Goal: Find specific page/section: Find specific page/section

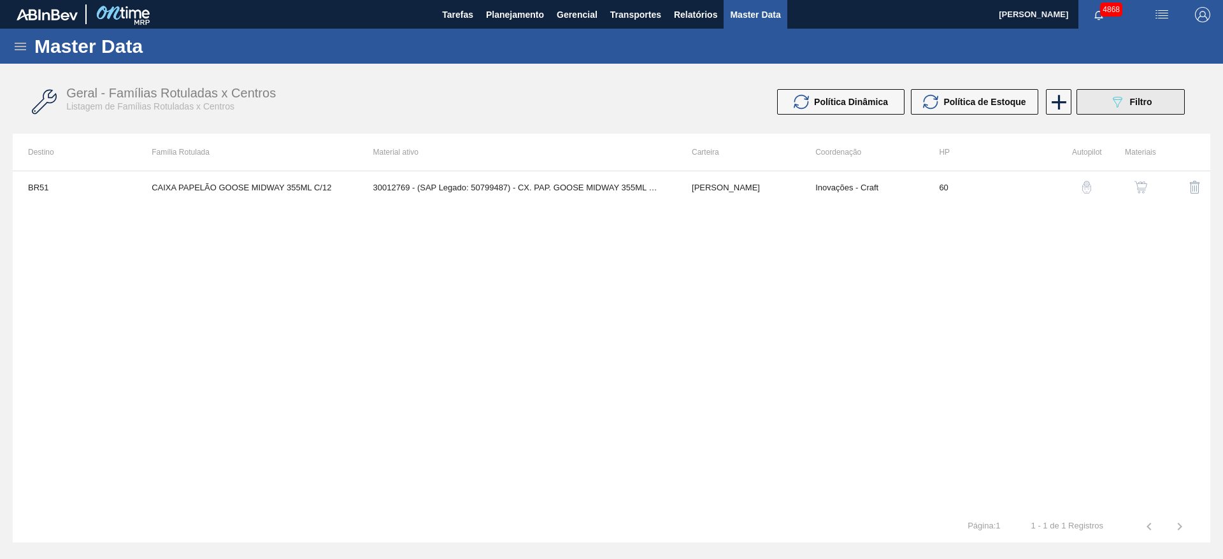
click at [1118, 103] on icon "089F7B8B-B2A5-4AFE-B5C0-19BA573D28AC" at bounding box center [1117, 101] width 15 height 15
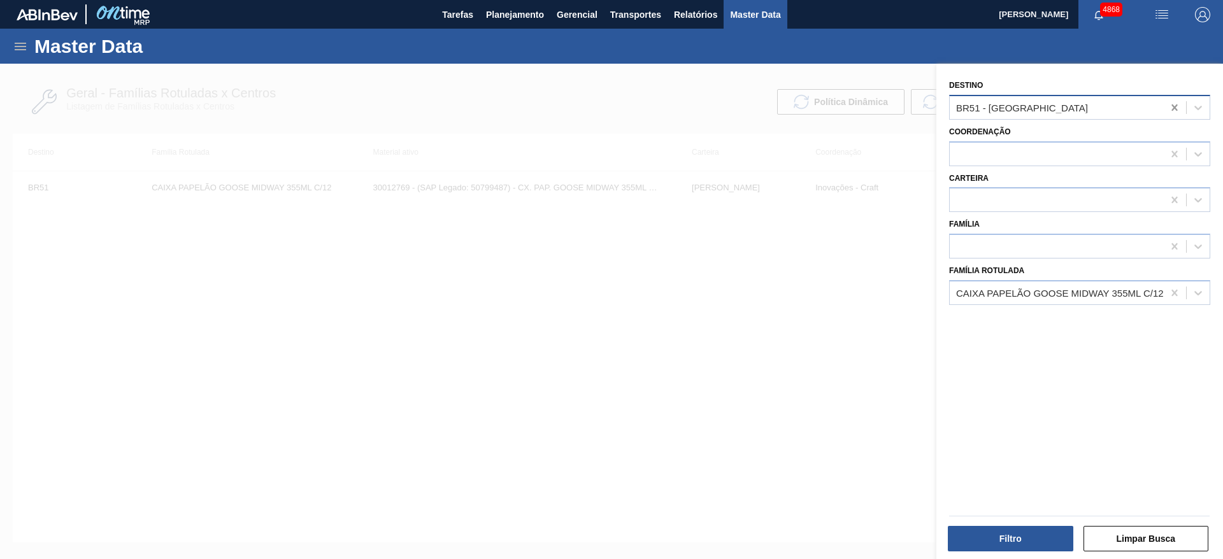
click at [1163, 108] on div at bounding box center [1174, 107] width 23 height 23
click at [1165, 291] on div at bounding box center [1174, 293] width 23 height 23
click at [22, 47] on icon at bounding box center [20, 47] width 11 height 8
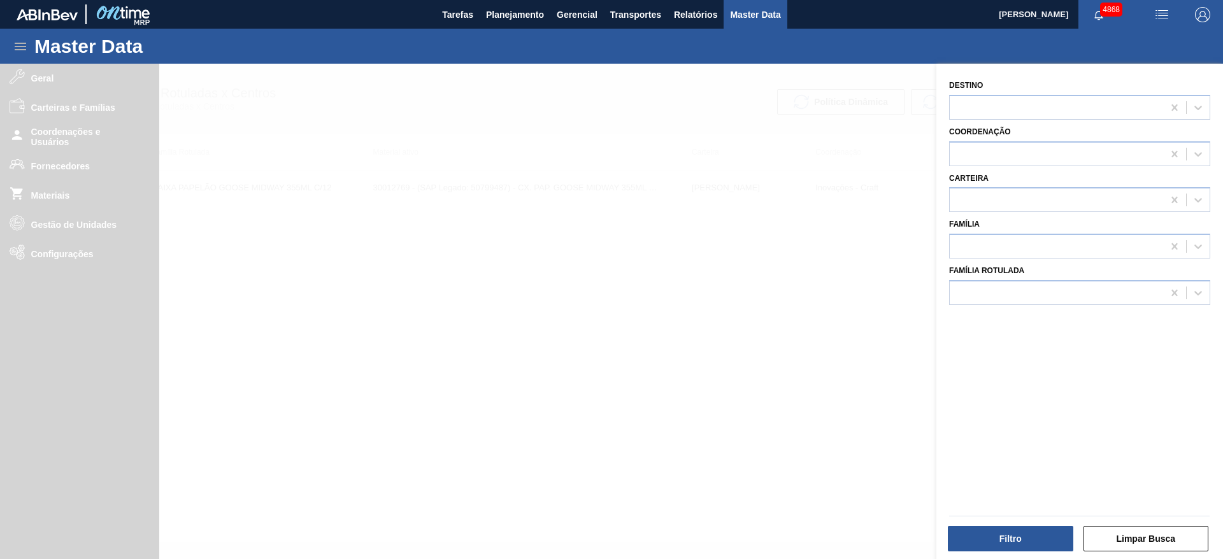
click at [92, 169] on div at bounding box center [611, 343] width 1223 height 559
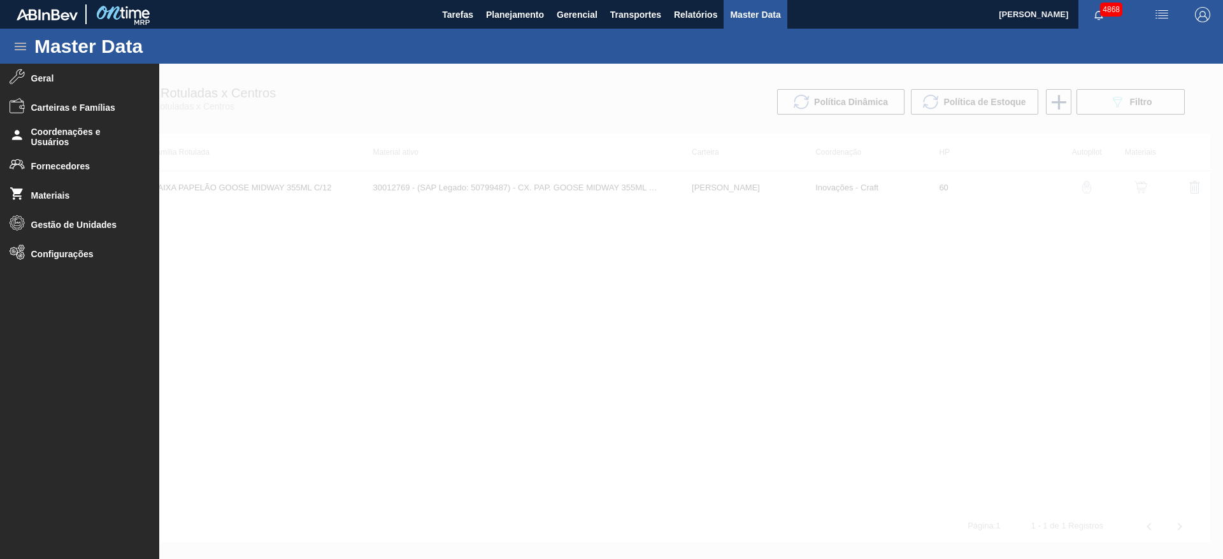
click at [92, 169] on span "Fornecedores" at bounding box center [83, 166] width 105 height 10
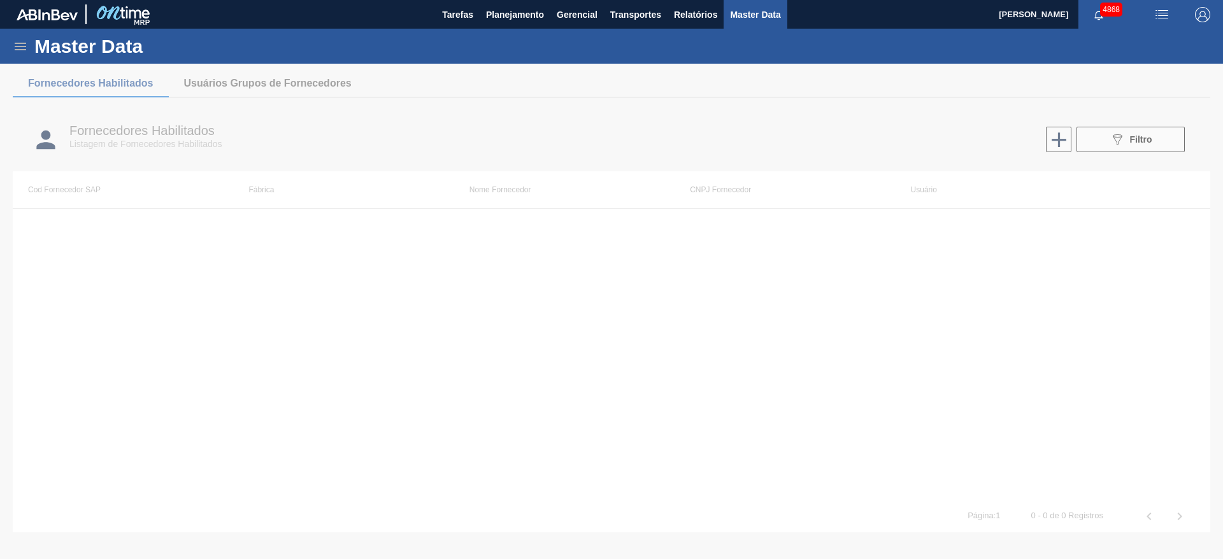
click at [1155, 140] on button "089F7B8B-B2A5-4AFE-B5C0-19BA573D28AC Filtro" at bounding box center [1131, 139] width 108 height 25
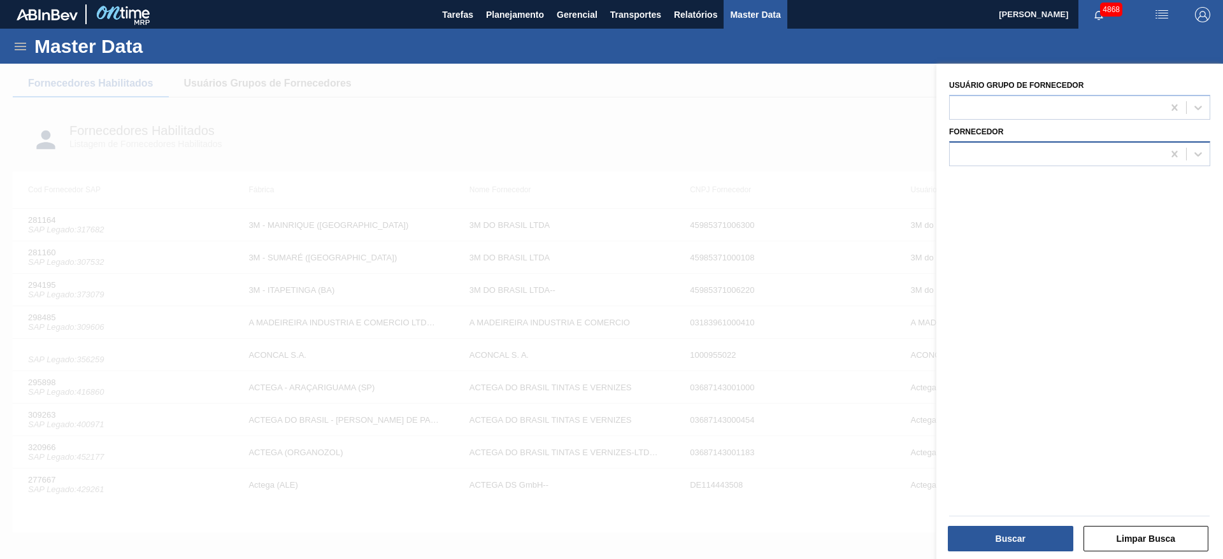
click at [1047, 150] on div at bounding box center [1056, 154] width 213 height 18
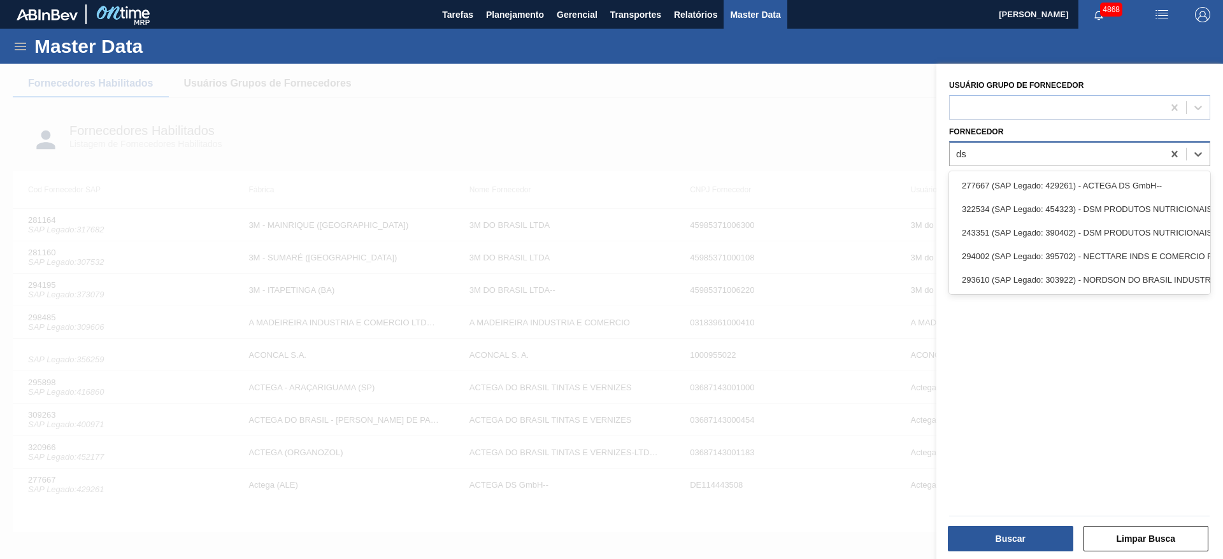
type input "dsm"
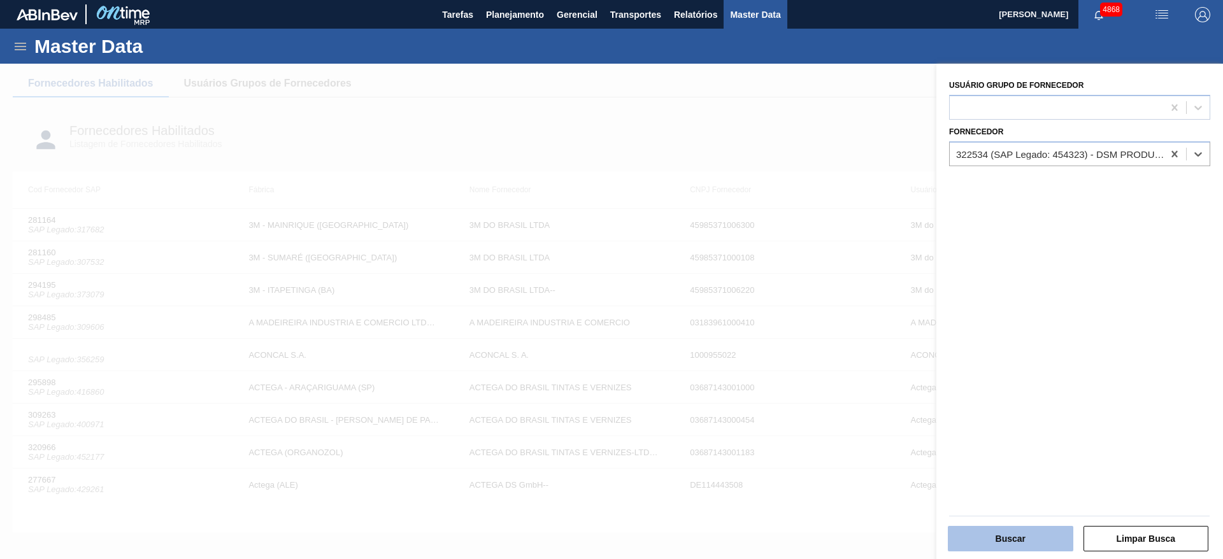
click at [1002, 538] on button "Buscar" at bounding box center [1011, 538] width 126 height 25
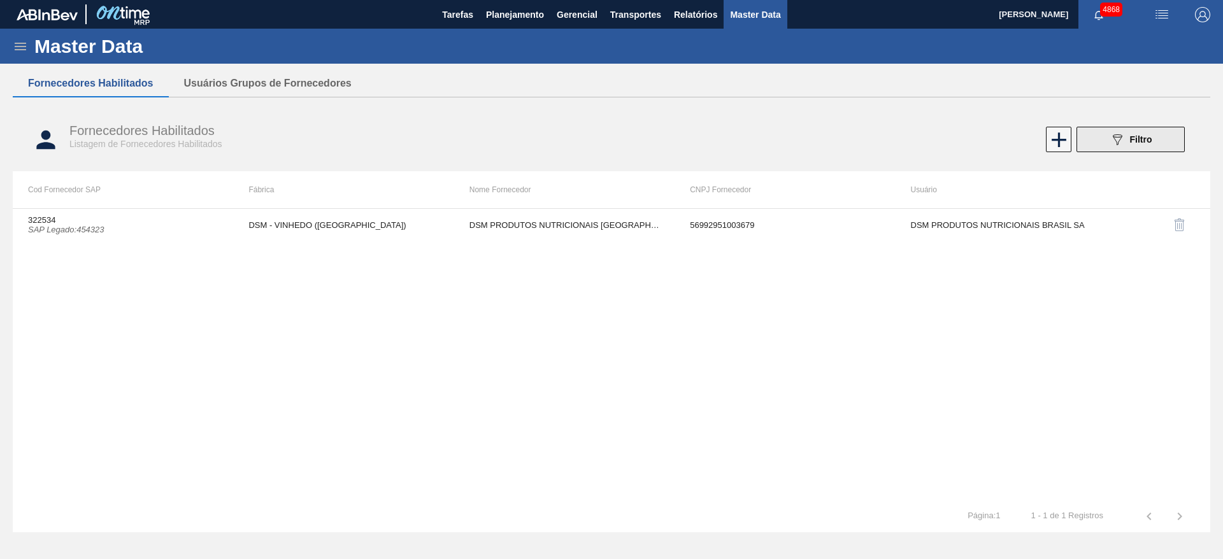
click at [1135, 136] on span "Filtro" at bounding box center [1141, 139] width 22 height 10
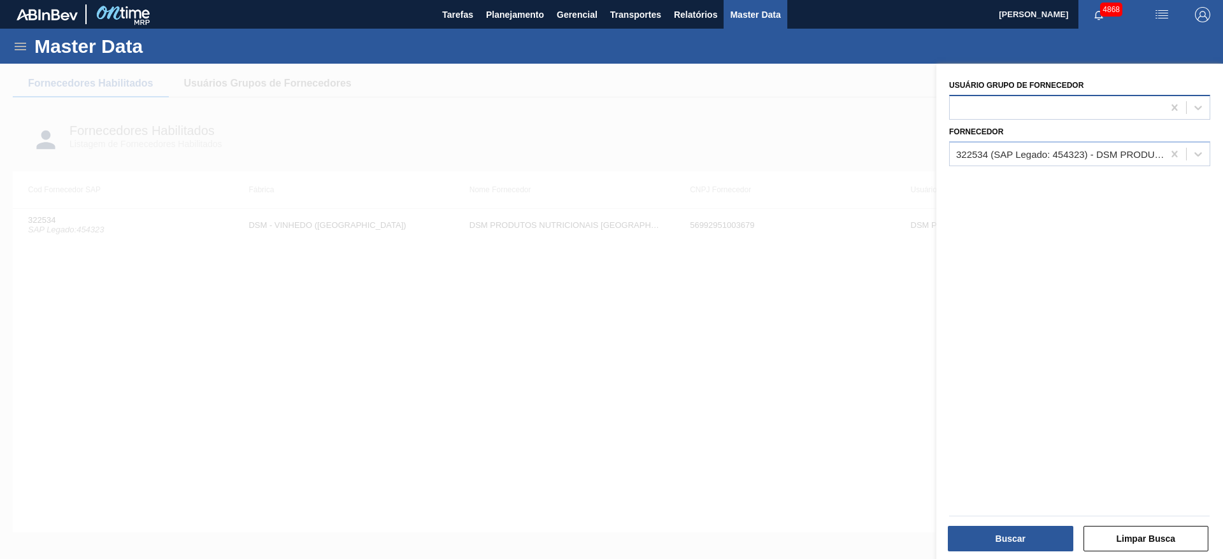
click at [1124, 103] on div at bounding box center [1056, 107] width 213 height 18
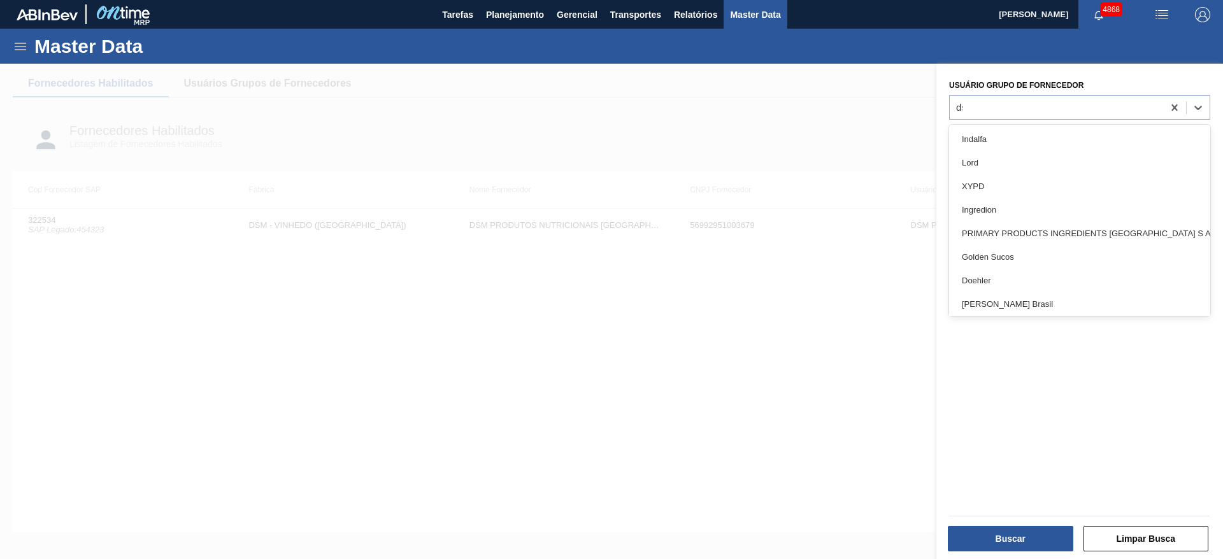
type Fornecedor "dsm"
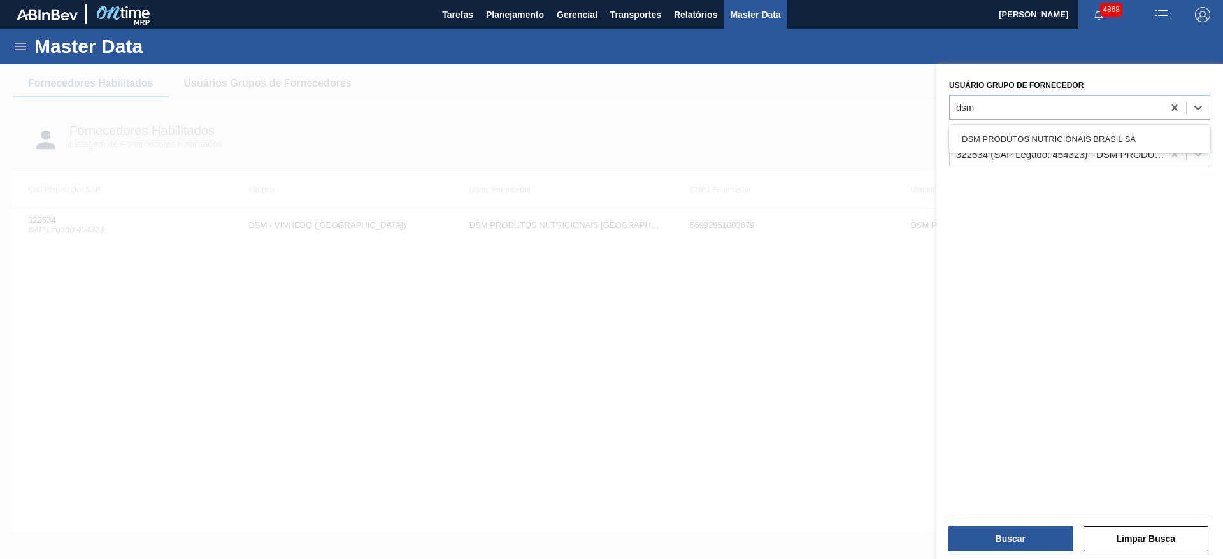
drag, startPoint x: 1061, startPoint y: 130, endPoint x: 1067, endPoint y: 163, distance: 33.6
click at [1061, 135] on div "DSM PRODUTOS NUTRICIONAIS BRASIL SA" at bounding box center [1079, 139] width 261 height 24
click at [1181, 157] on div at bounding box center [1174, 154] width 23 height 23
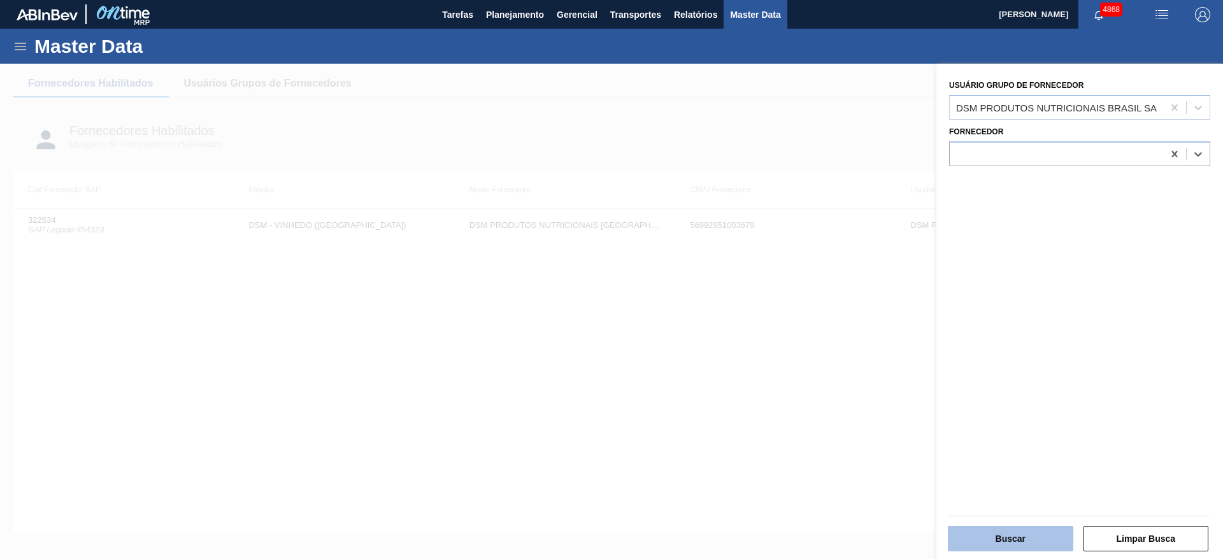
click at [1007, 536] on button "Buscar" at bounding box center [1011, 538] width 126 height 25
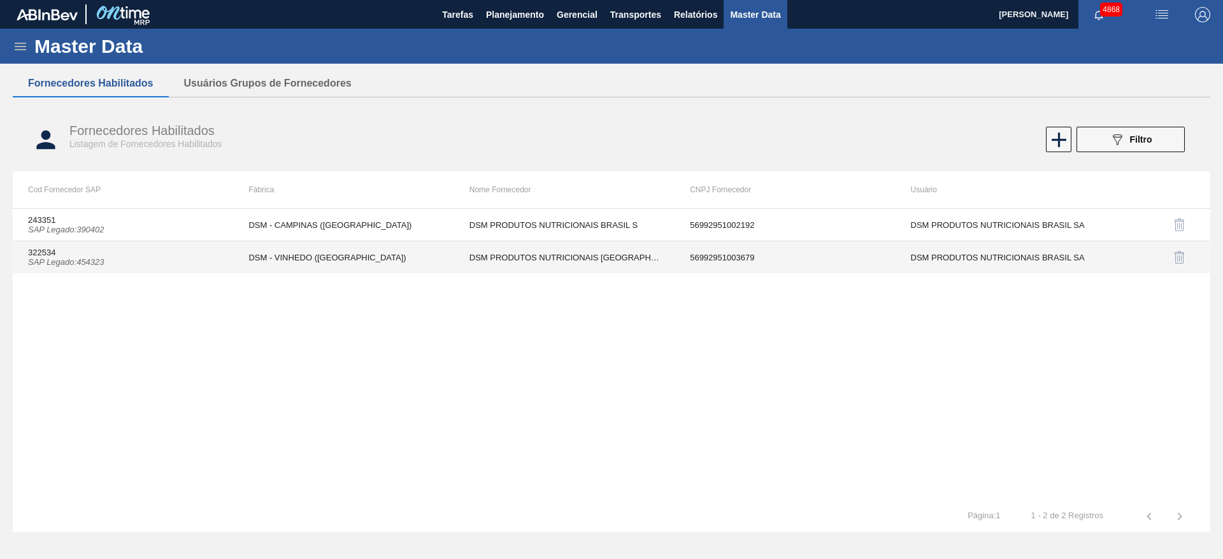
click at [215, 266] on td "322534 SAP Legado : 454323" at bounding box center [123, 257] width 220 height 32
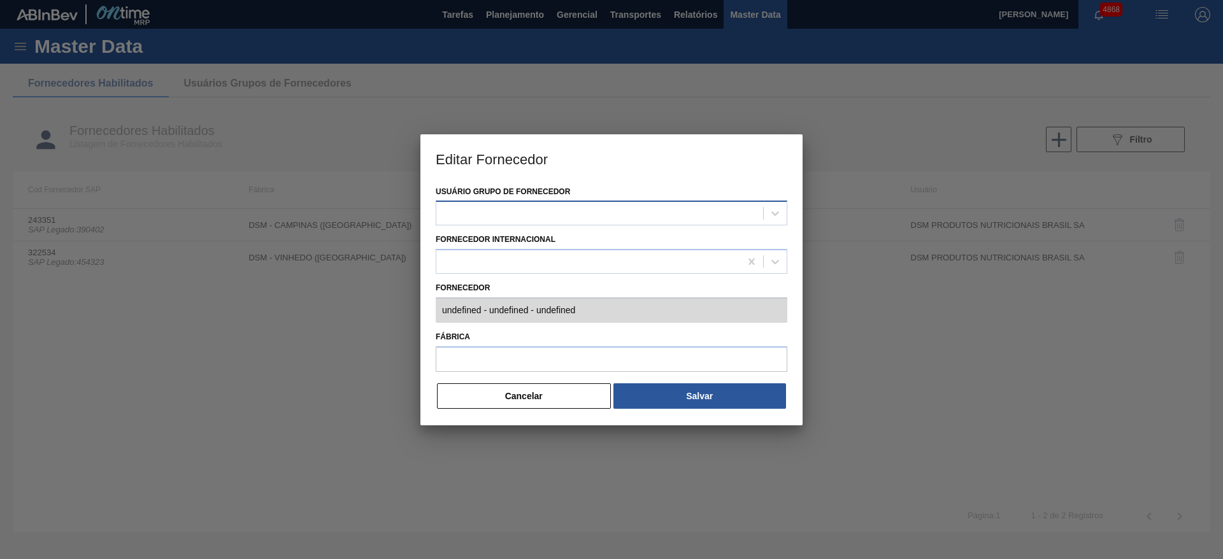
type input "322534 (SAP Legado: 454323) - DSM PRODUTOS NUTRICIONAIS BRASIL - 56992951003679"
type input "DSM - VINHEDO ([GEOGRAPHIC_DATA])"
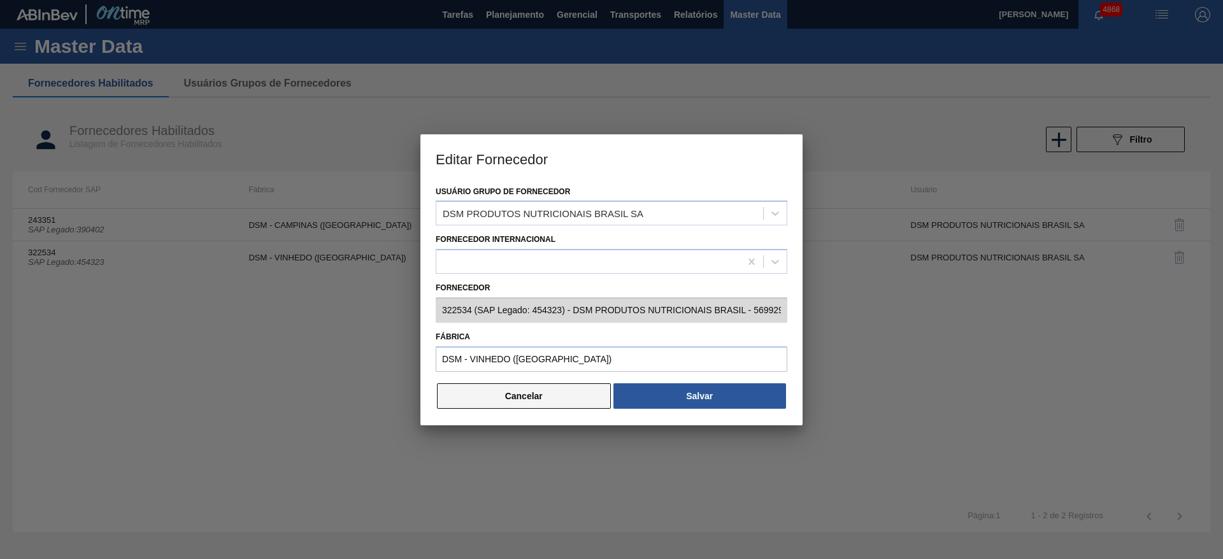
click at [497, 391] on button "Cancelar" at bounding box center [524, 396] width 174 height 25
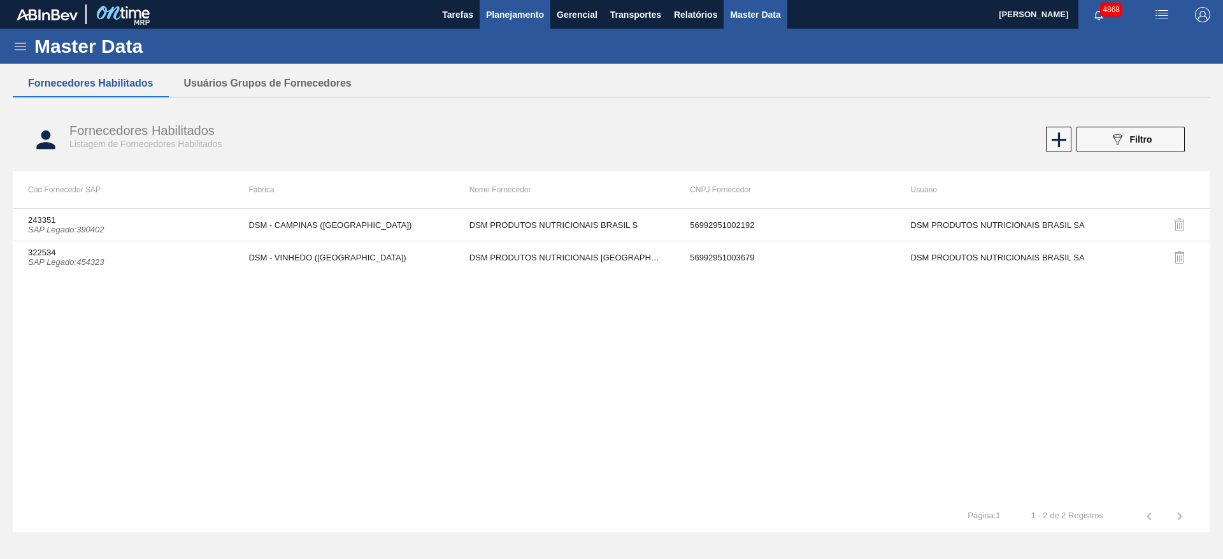
click at [516, 8] on button "Planejamento" at bounding box center [515, 14] width 71 height 29
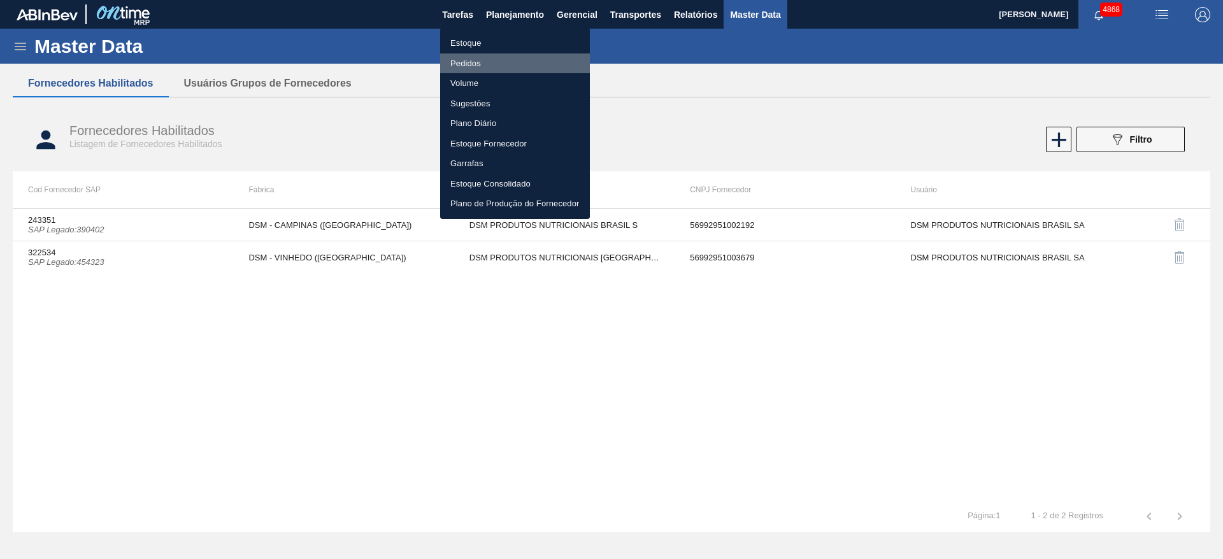
click at [482, 61] on li "Pedidos" at bounding box center [515, 64] width 150 height 20
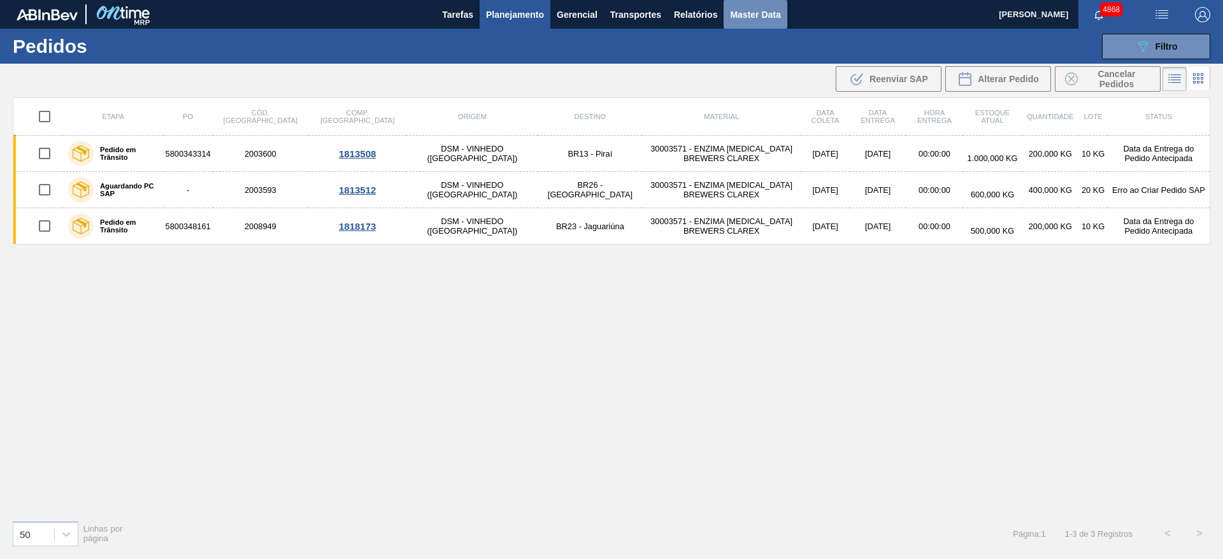
click at [741, 17] on span "Master Data" at bounding box center [755, 14] width 50 height 15
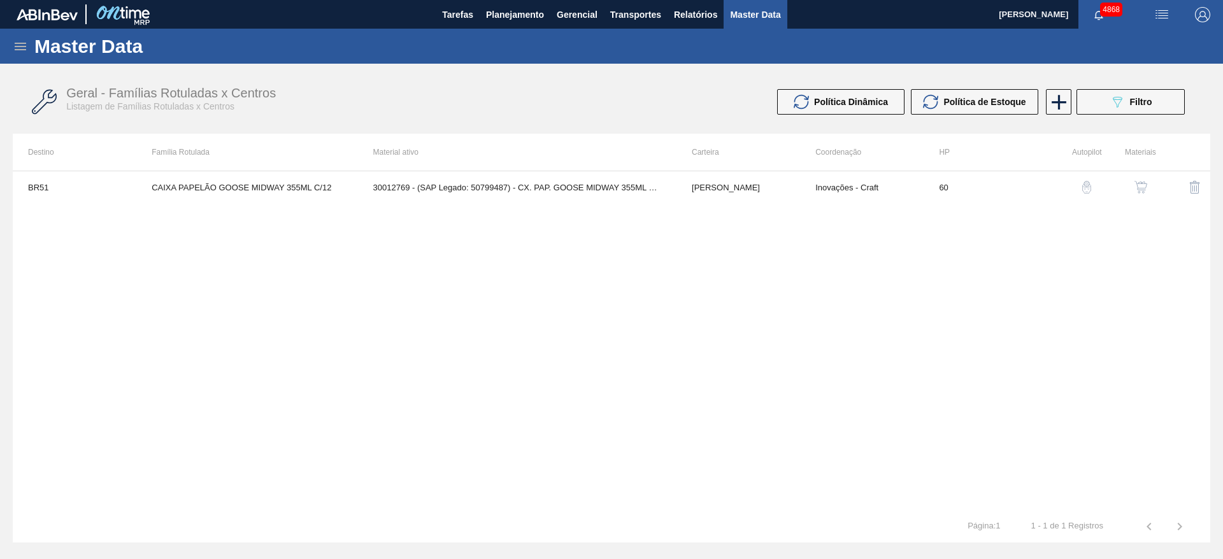
click at [15, 47] on icon at bounding box center [20, 46] width 15 height 15
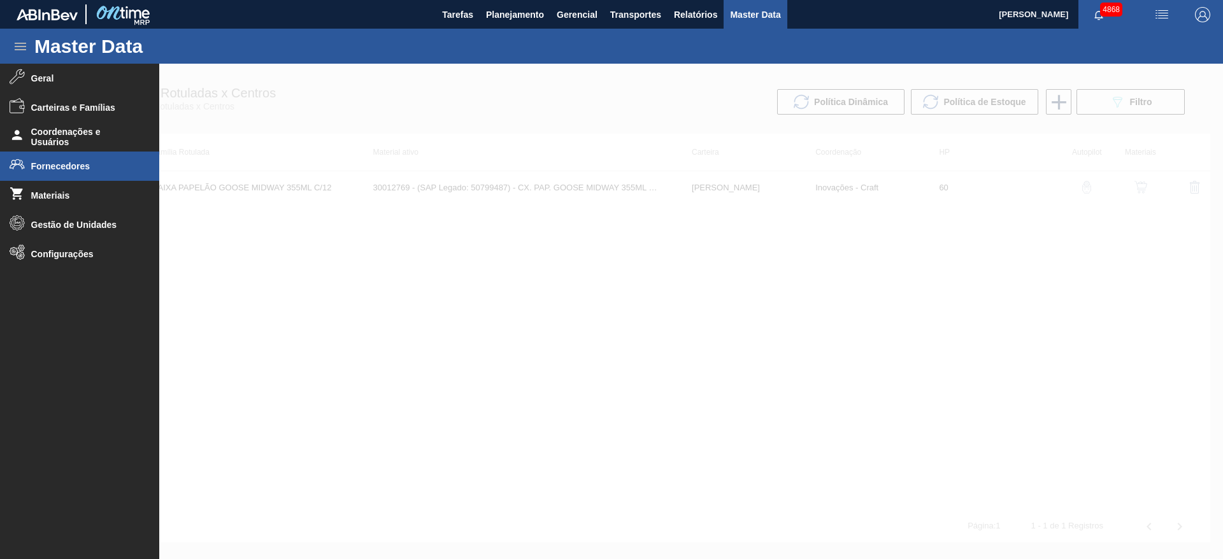
click at [78, 170] on span "Fornecedores" at bounding box center [83, 166] width 105 height 10
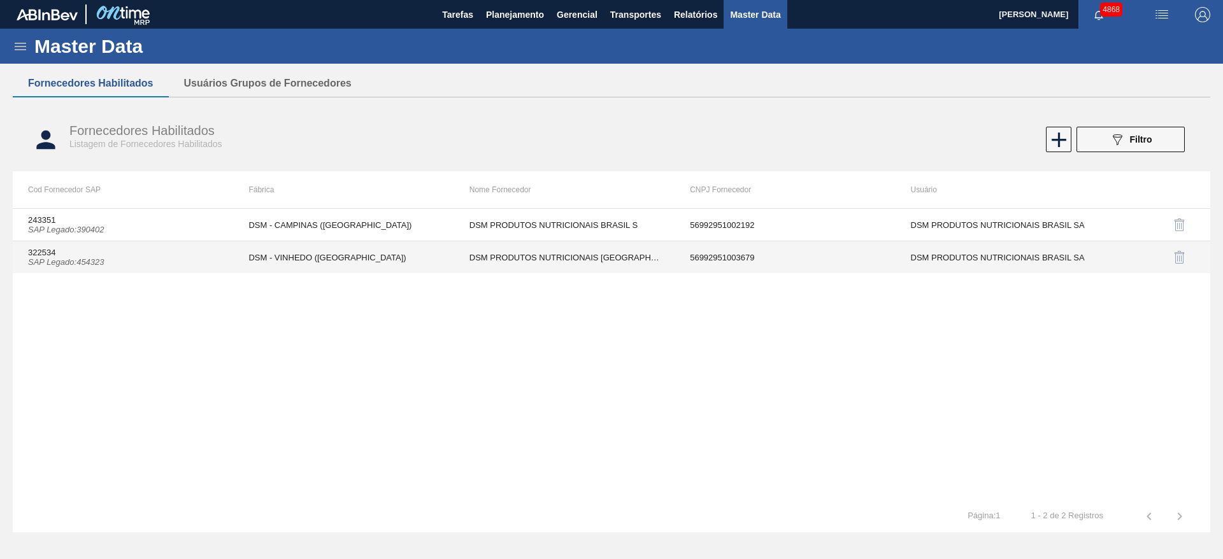
click at [484, 262] on td "DSM PRODUTOS NUTRICIONAIS [GEOGRAPHIC_DATA]" at bounding box center [564, 257] width 220 height 32
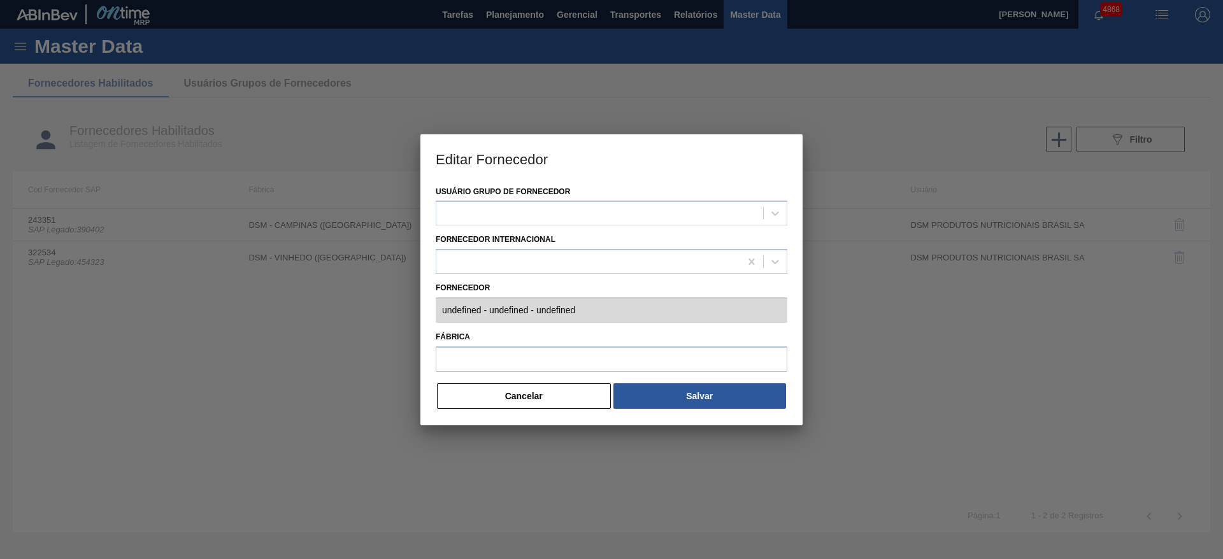
type input "322534 (SAP Legado: 454323) - DSM PRODUTOS NUTRICIONAIS BRASIL - 56992951003679"
type input "DSM - VINHEDO ([GEOGRAPHIC_DATA])"
